Goal: Transaction & Acquisition: Purchase product/service

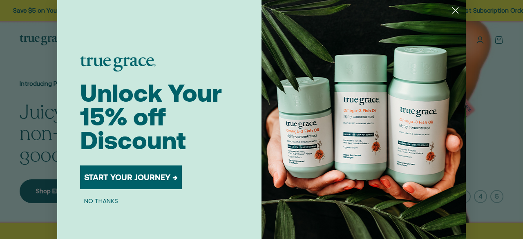
click at [451, 6] on circle "Close dialog" at bounding box center [455, 10] width 13 height 13
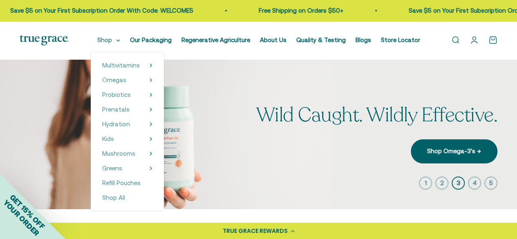
click at [111, 43] on summary "Shop" at bounding box center [108, 40] width 23 height 10
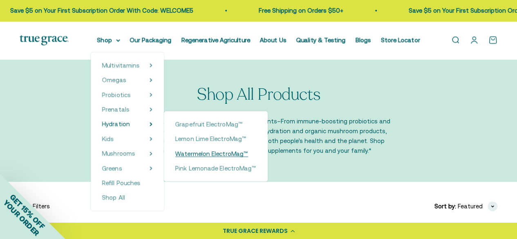
click at [191, 156] on span "Watermelon ElectroMag™" at bounding box center [211, 153] width 73 height 7
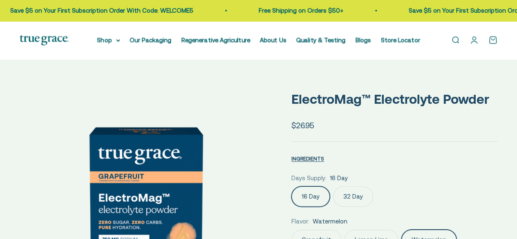
scroll to position [0, 513]
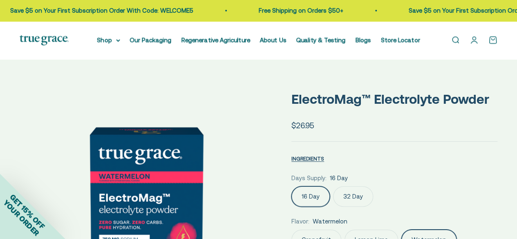
drag, startPoint x: 519, startPoint y: 25, endPoint x: 521, endPoint y: 29, distance: 4.4
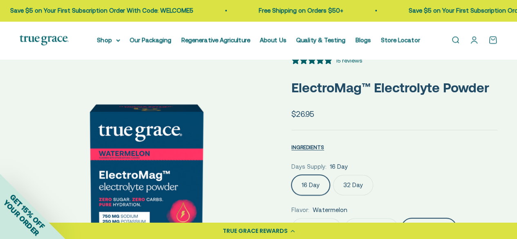
select select "3"
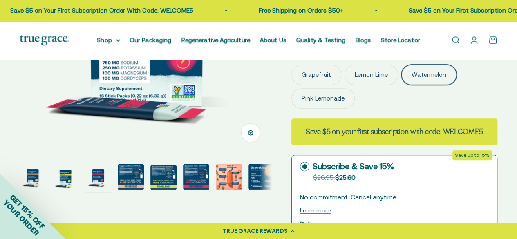
scroll to position [181, 0]
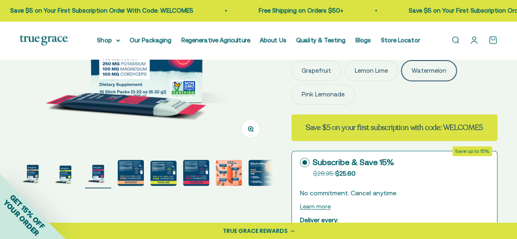
click at [270, 170] on img "Go to item 8" at bounding box center [261, 173] width 26 height 26
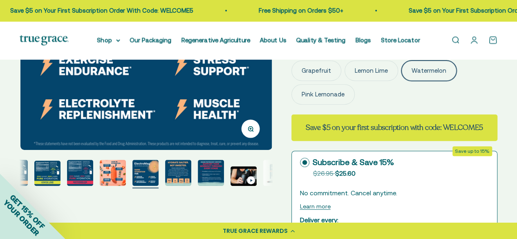
click at [270, 170] on img "Go to item 12" at bounding box center [276, 173] width 26 height 26
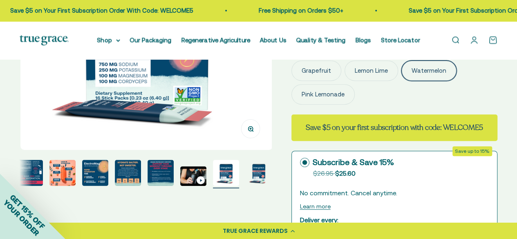
click at [270, 170] on img "Go to item 13" at bounding box center [258, 173] width 26 height 26
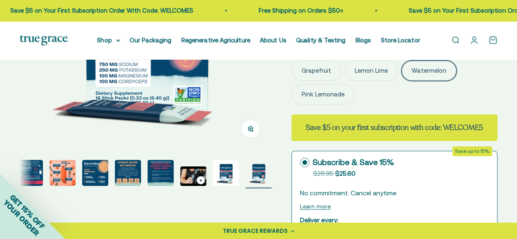
click at [167, 182] on img "Go to item 10" at bounding box center [160, 173] width 26 height 26
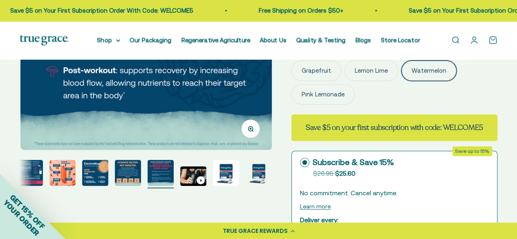
click at [70, 167] on img "Go to item 7" at bounding box center [62, 173] width 26 height 26
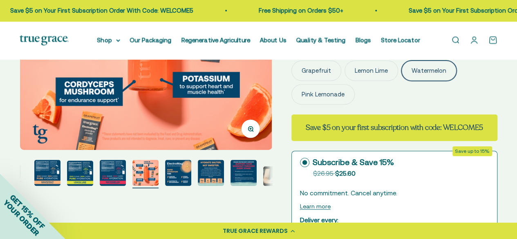
click at [36, 175] on div "GET 15% OFF YOUR ORDER" at bounding box center [32, 206] width 65 height 65
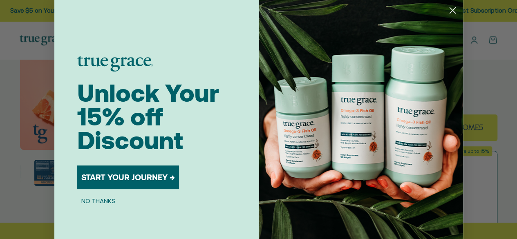
scroll to position [0, 1560]
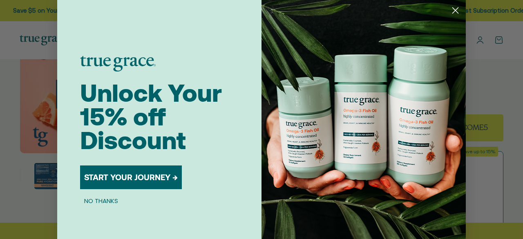
click at [453, 9] on icon "Close dialog" at bounding box center [456, 11] width 6 height 6
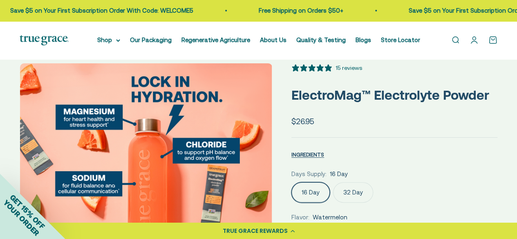
scroll to position [0, 0]
